Goal: Information Seeking & Learning: Learn about a topic

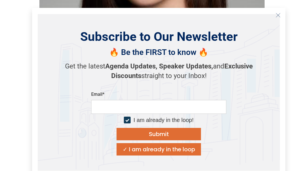
scroll to position [1138, 0]
click at [278, 14] on icon "Close" at bounding box center [278, 15] width 5 height 5
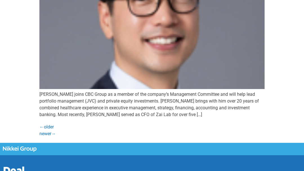
scroll to position [1862, 0]
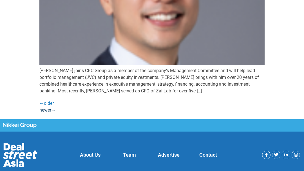
click at [47, 107] on link "newer →" at bounding box center [47, 109] width 16 height 5
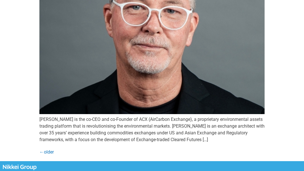
scroll to position [1736, 0]
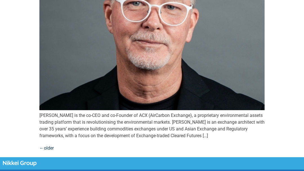
click at [54, 145] on link "← older" at bounding box center [46, 147] width 14 height 5
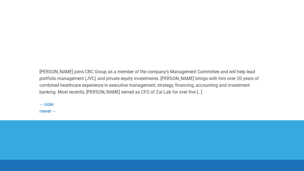
scroll to position [1862, 0]
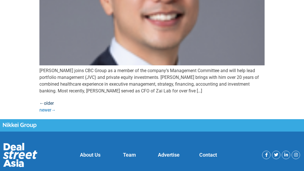
click at [44, 101] on link "← older" at bounding box center [46, 103] width 14 height 5
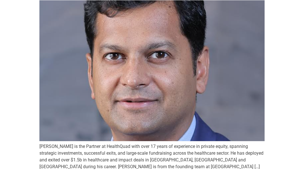
scroll to position [1816, 0]
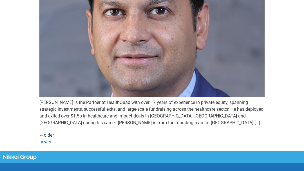
click at [47, 133] on link "← older" at bounding box center [46, 135] width 14 height 5
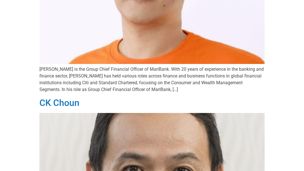
scroll to position [141, 0]
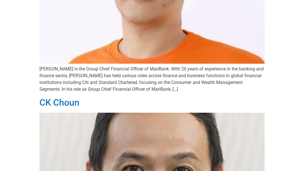
click at [132, 90] on p "[PERSON_NAME] is the Group Chief Financial Officer of MariBank. With 20 years o…" at bounding box center [152, 79] width 226 height 27
click at [110, 87] on p "[PERSON_NAME] is the Group Chief Financial Officer of MariBank. With 20 years o…" at bounding box center [152, 79] width 226 height 27
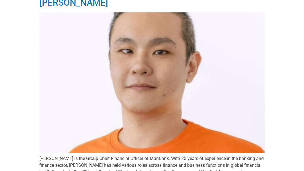
scroll to position [50, 0]
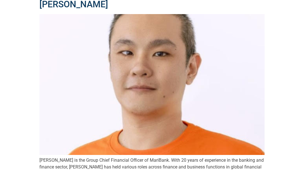
click at [68, 7] on link "[PERSON_NAME]" at bounding box center [73, 4] width 69 height 11
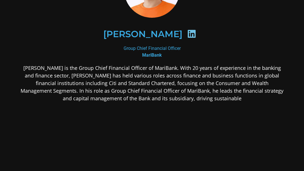
scroll to position [56, 0]
